Goal: Use online tool/utility

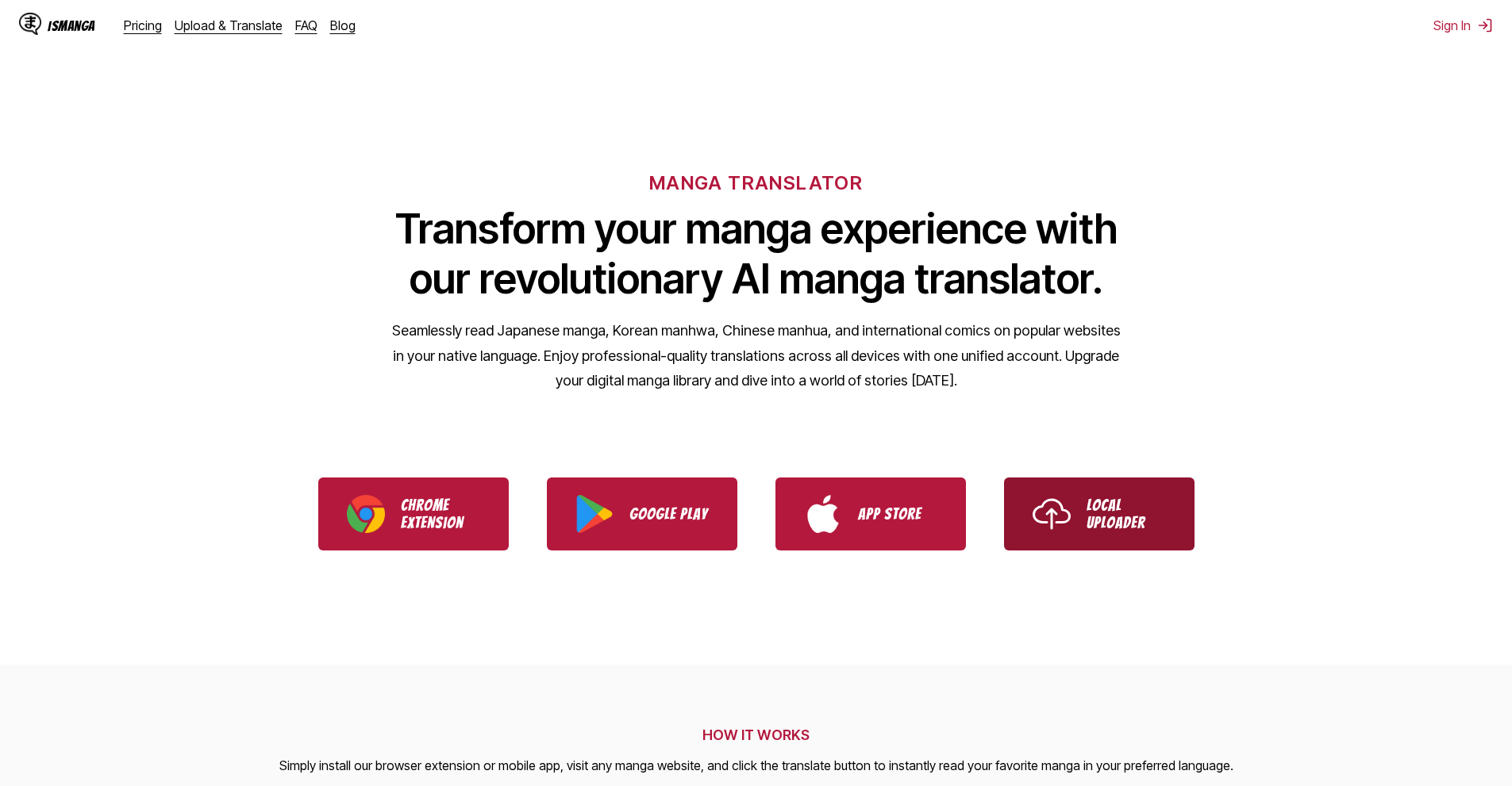
click at [1125, 527] on p "Local Uploader" at bounding box center [1126, 514] width 79 height 35
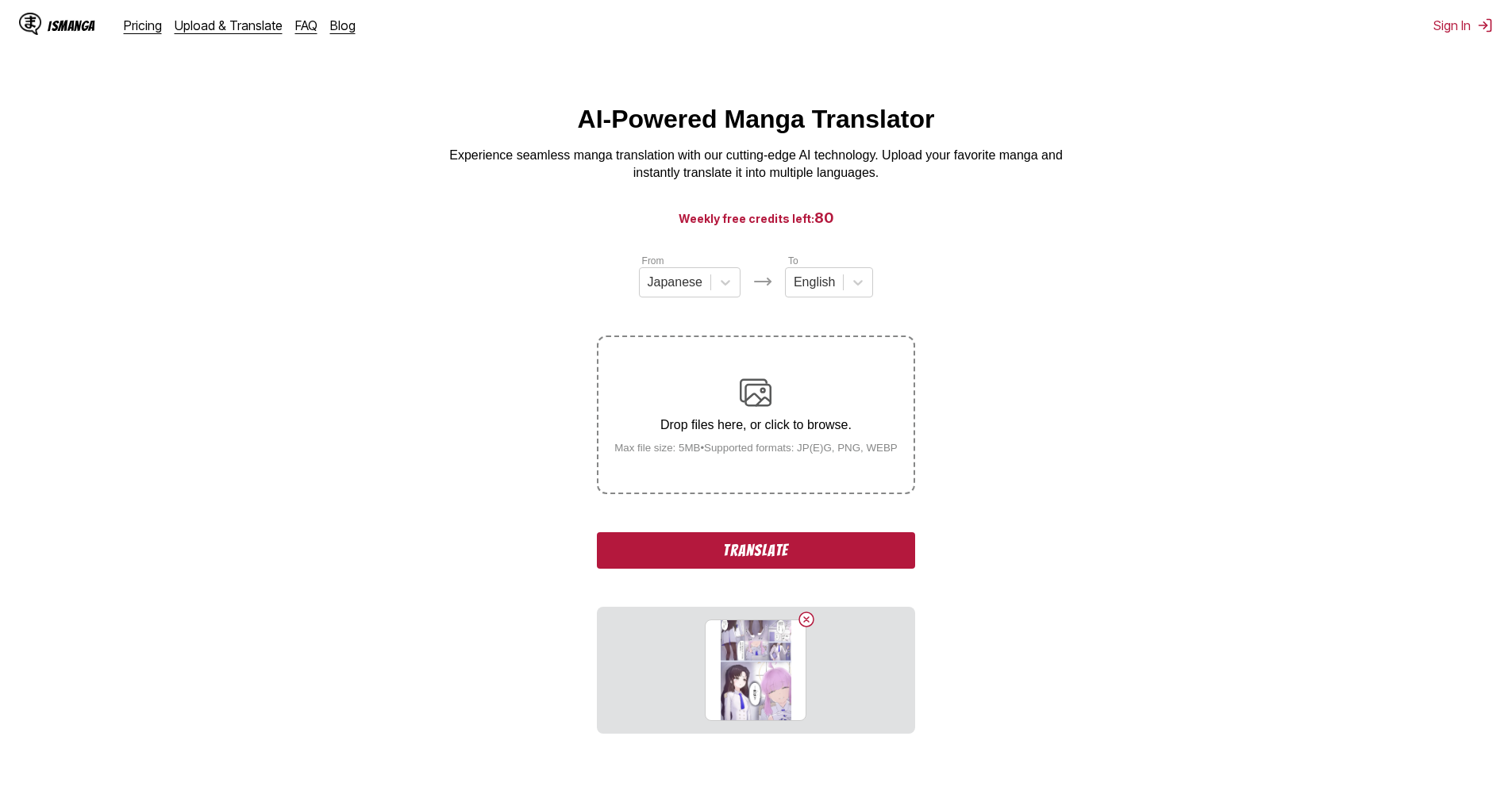
click at [797, 554] on button "Translate" at bounding box center [755, 550] width 317 height 36
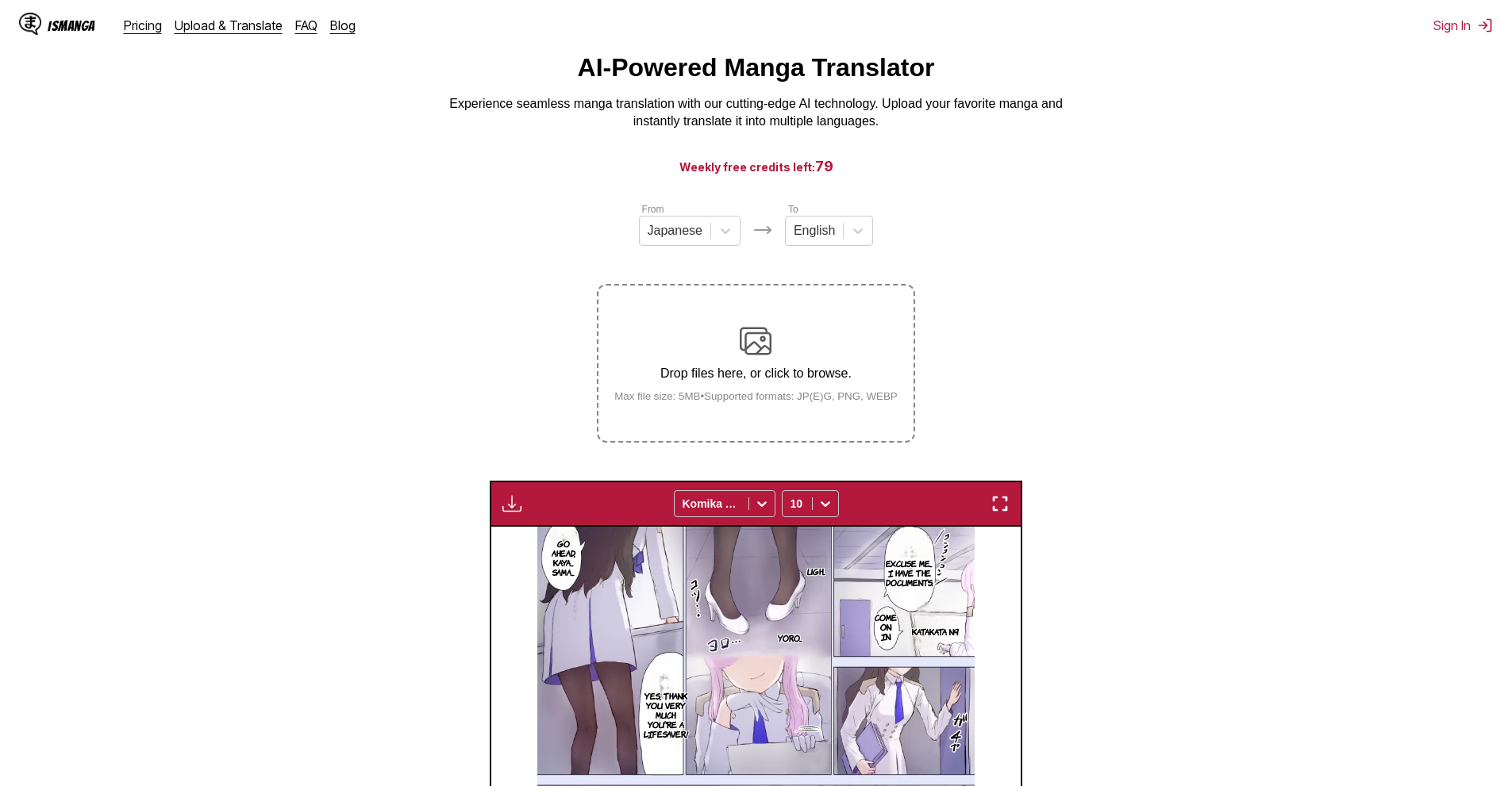
scroll to position [51, 0]
click at [508, 506] on img "button" at bounding box center [512, 505] width 19 height 19
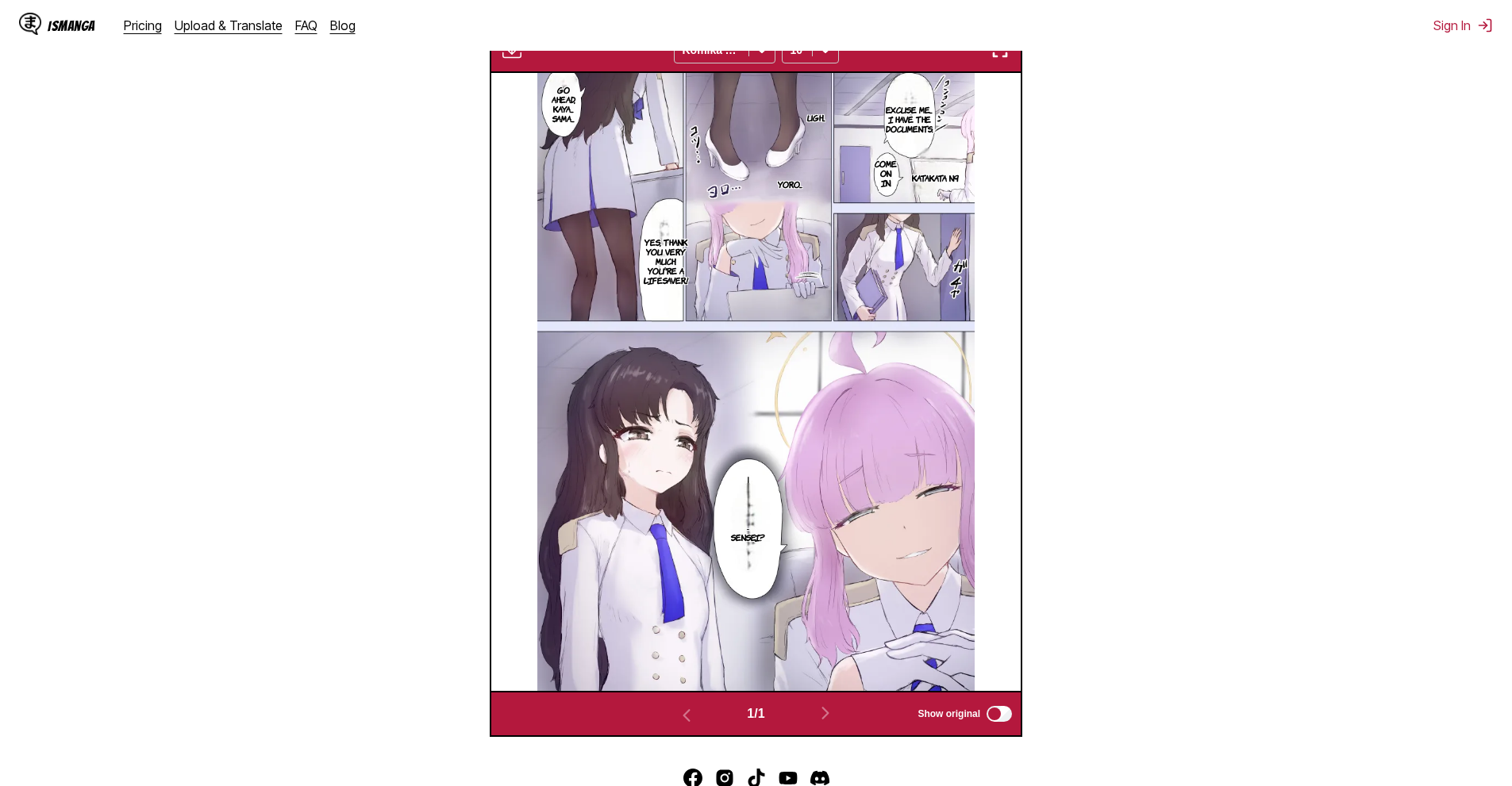
scroll to position [606, 0]
